Goal: Check status

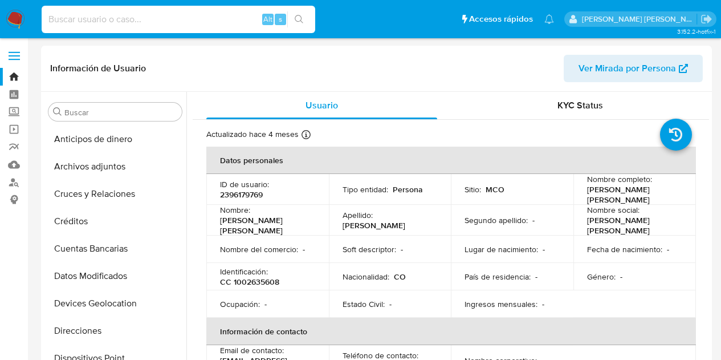
select select "10"
click at [235, 24] on input at bounding box center [179, 19] width 274 height 15
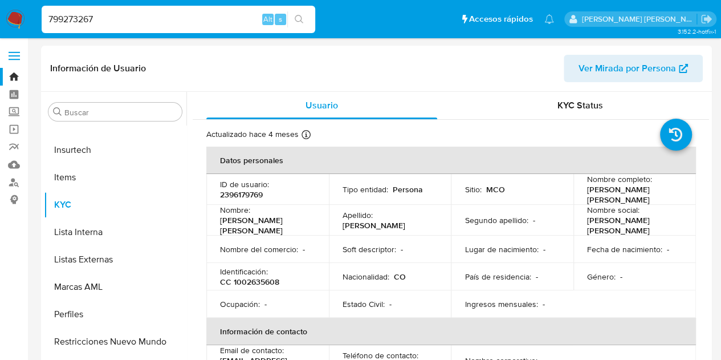
type input "799273267"
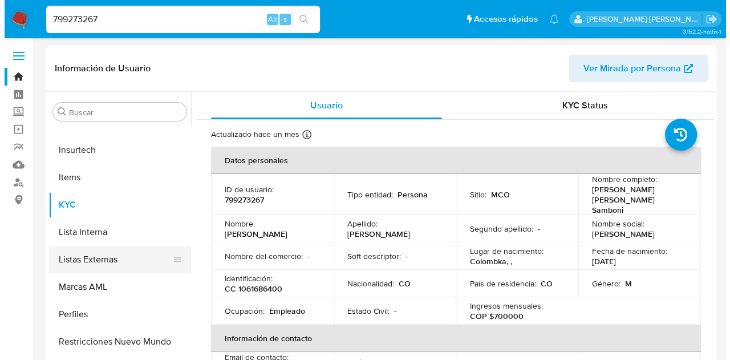
scroll to position [283, 0]
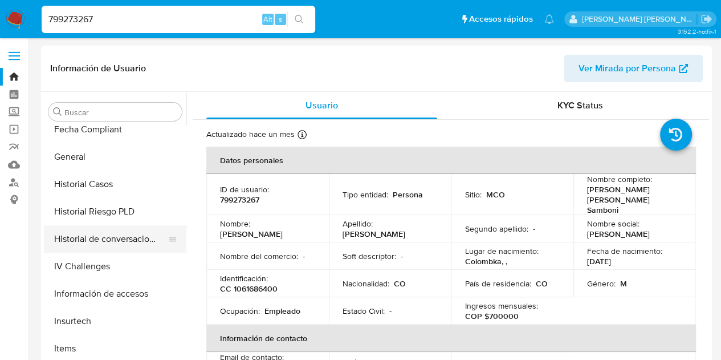
select select "10"
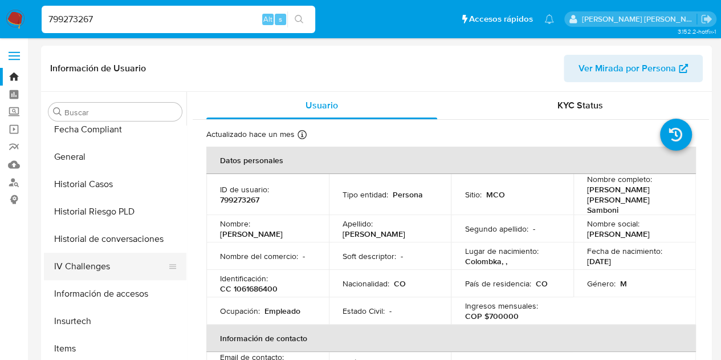
click at [83, 257] on button "IV Challenges" at bounding box center [110, 266] width 133 height 27
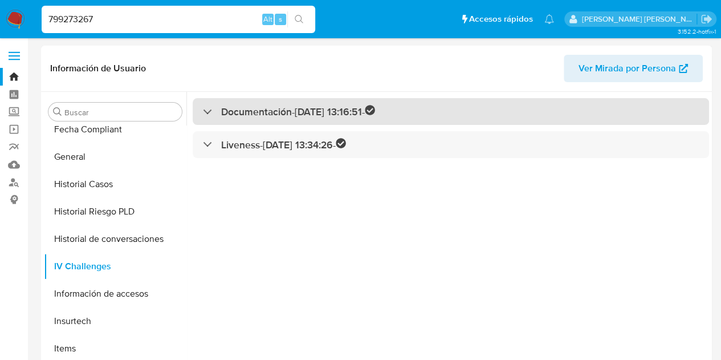
click at [254, 110] on h3 "Documentación - [DATE] 13:16:51 -" at bounding box center [298, 111] width 154 height 13
